Goal: Information Seeking & Learning: Learn about a topic

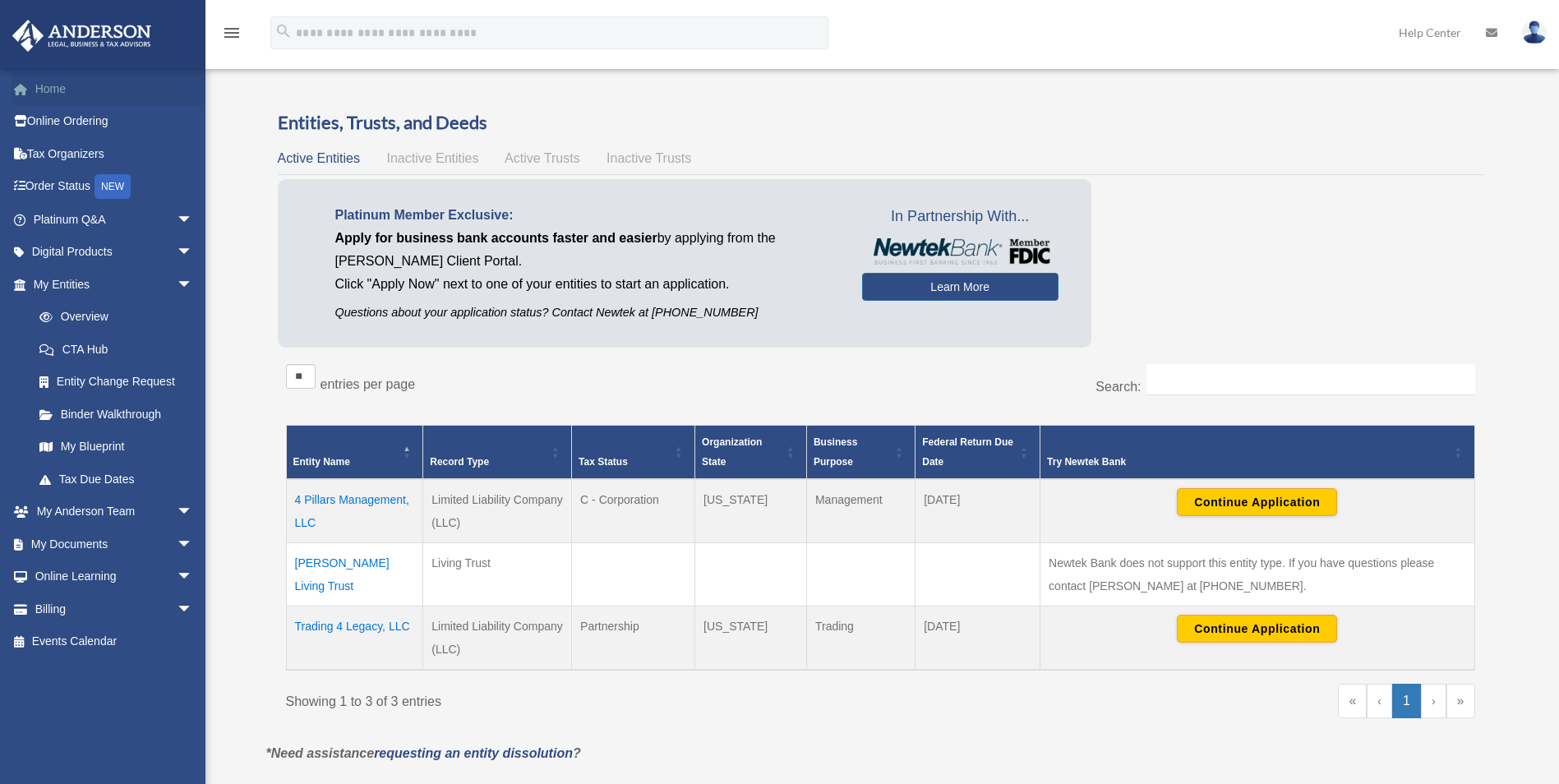
click at [43, 99] on link "Home" at bounding box center [115, 89] width 206 height 33
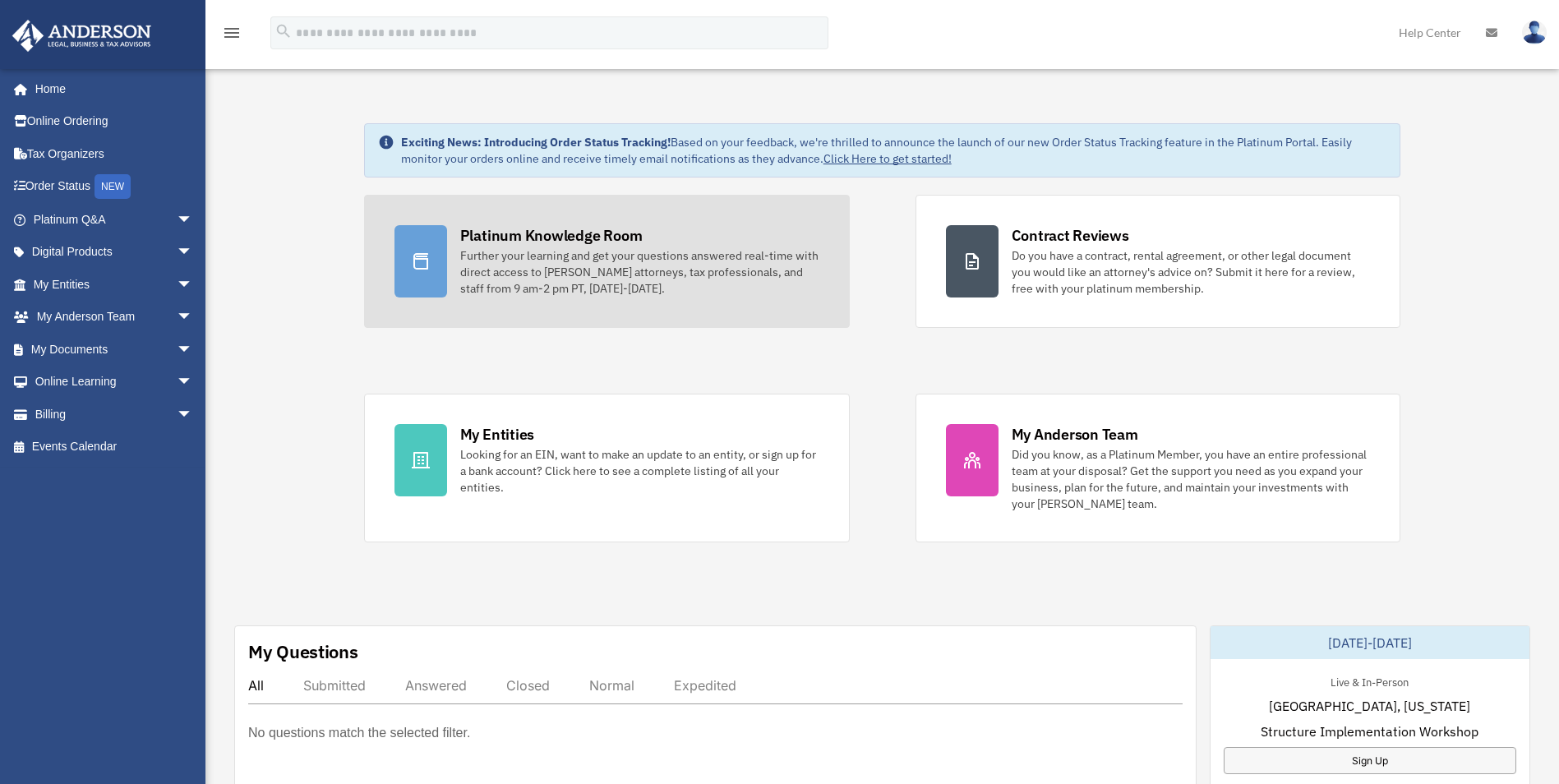
click at [592, 261] on div "Further your learning and get your questions answered real-time with direct acc…" at bounding box center [640, 271] width 359 height 49
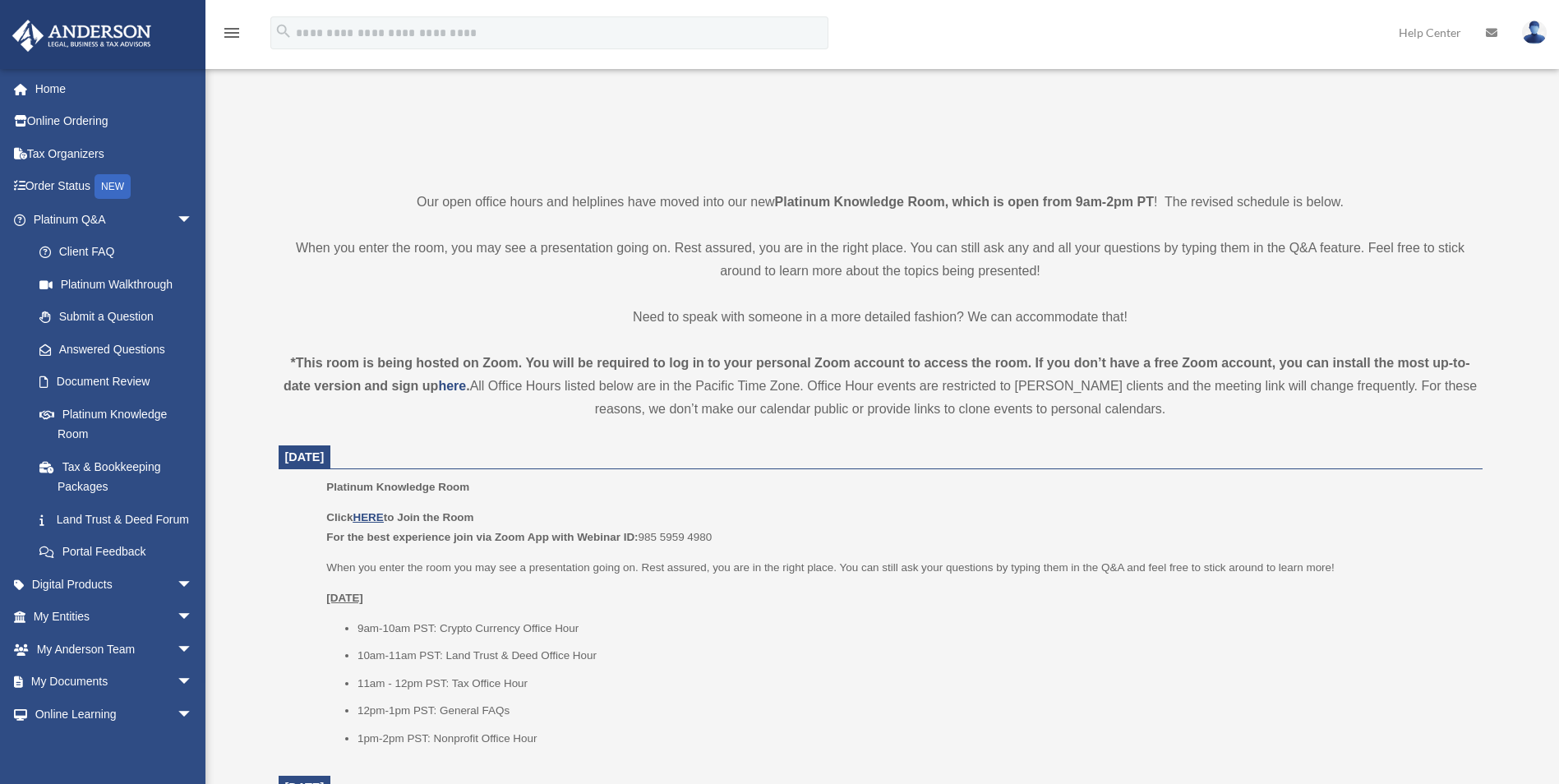
scroll to position [328, 0]
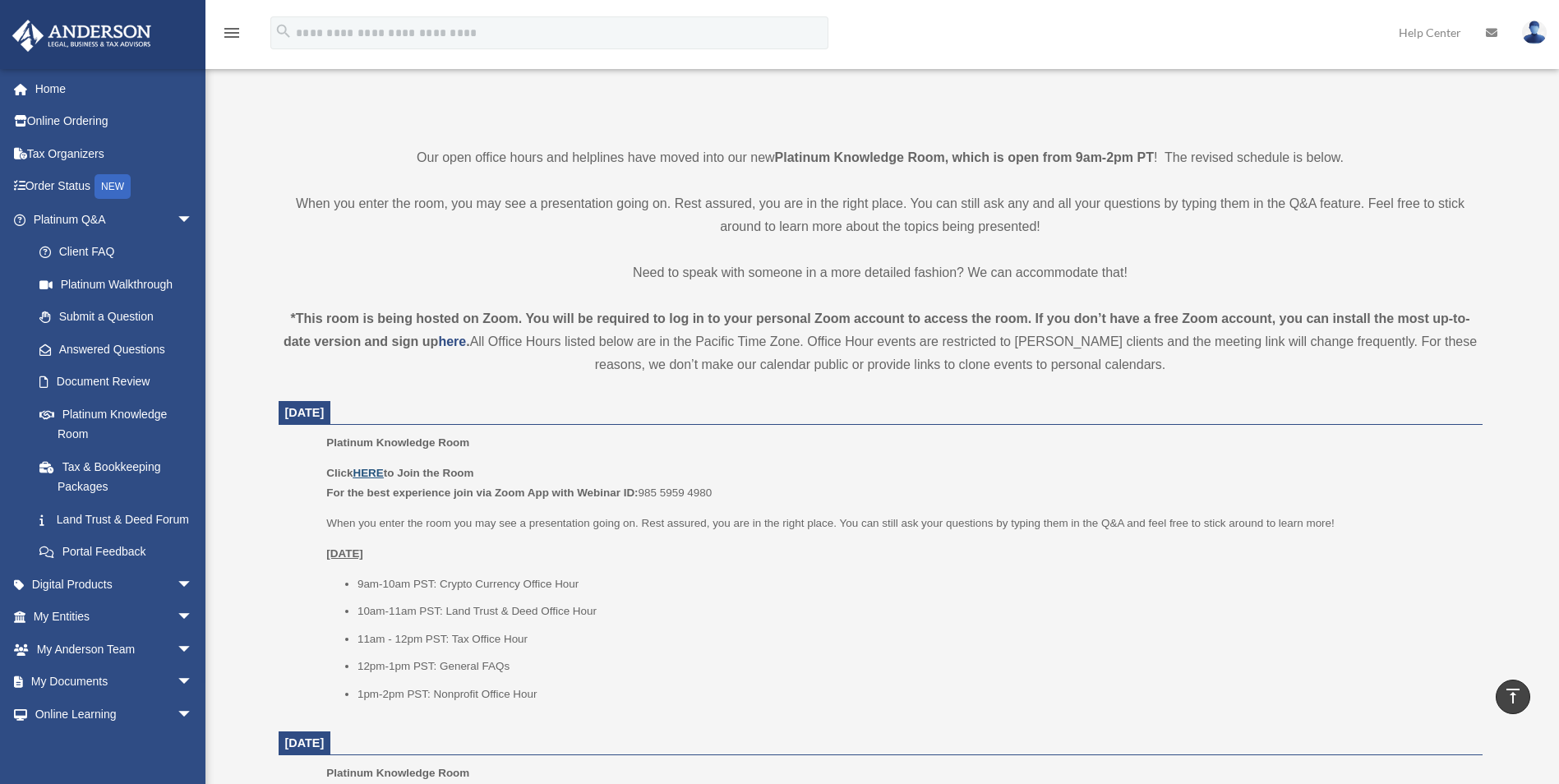
click at [370, 470] on u "HERE" at bounding box center [368, 472] width 30 height 13
